Goal: Complete application form

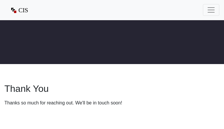
type input "[EMAIL_ADDRESS][DOMAIN_NAME]"
type input "5096510327"
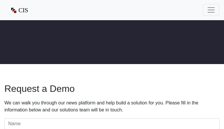
type input "[EMAIL_ADDRESS][DOMAIN_NAME]"
type input "6008440344"
type input "qNpRuRwbEkFEZFy"
type input "tjbrnpwnz"
type input "[EMAIL_ADDRESS][DOMAIN_NAME]"
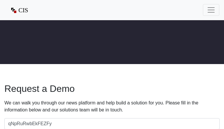
type input "7082326529"
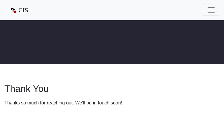
type input "[EMAIL_ADDRESS][DOMAIN_NAME]"
type input "8244761167"
